Goal: Information Seeking & Learning: Learn about a topic

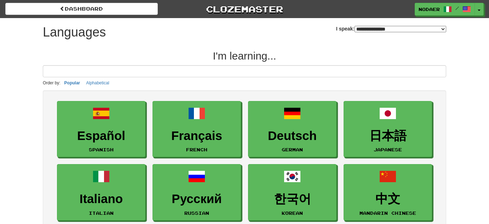
select select "*******"
click at [482, 7] on button "Toggle Dropdown" at bounding box center [479, 9] width 9 height 13
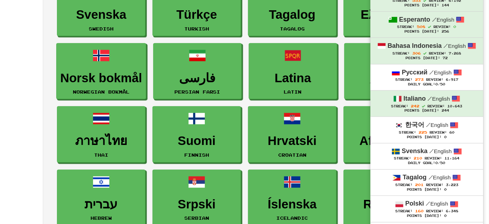
scroll to position [322, 0]
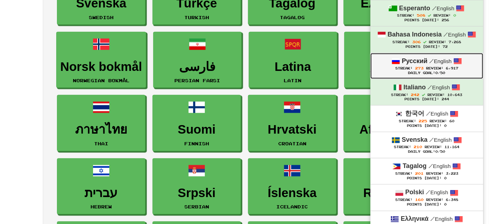
click at [409, 73] on div "Daily Goal: 0 /50" at bounding box center [426, 73] width 99 height 5
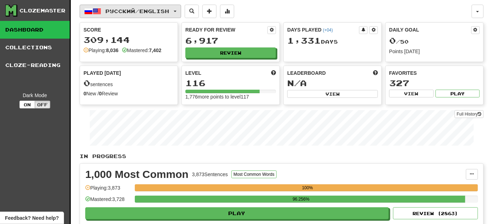
click at [155, 13] on span "Русский / English" at bounding box center [138, 11] width 64 height 6
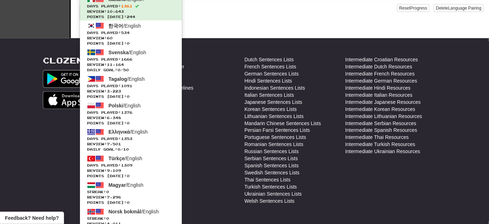
scroll to position [322, 0]
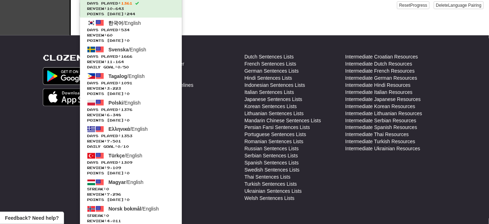
click at [373, 189] on div "Intermediate Croatian Resources Intermediate Dutch Resources Intermediate Frenc…" at bounding box center [395, 129] width 101 height 152
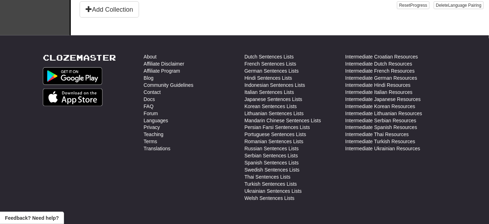
click at [377, 191] on div "Intermediate Croatian Resources Intermediate Dutch Resources Intermediate Frenc…" at bounding box center [395, 129] width 101 height 152
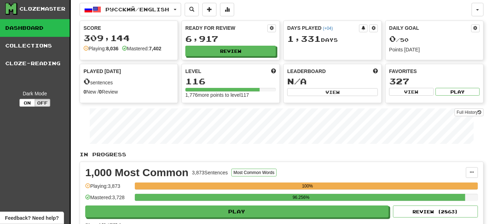
scroll to position [0, 0]
